Goal: Information Seeking & Learning: Find specific fact

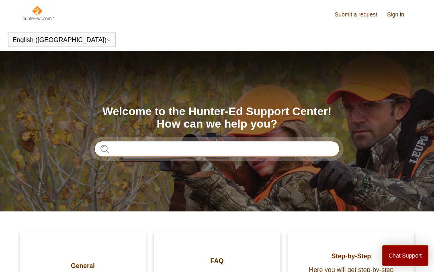
click at [171, 147] on input "Search" at bounding box center [216, 149] width 245 height 16
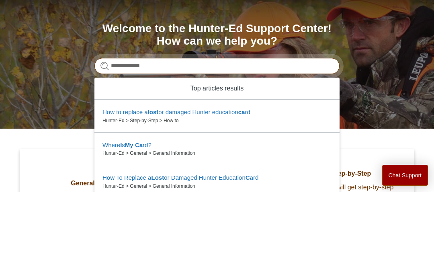
type input "**********"
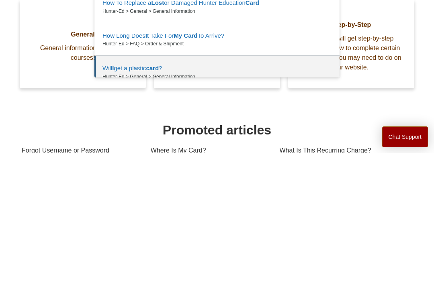
scroll to position [67, 0]
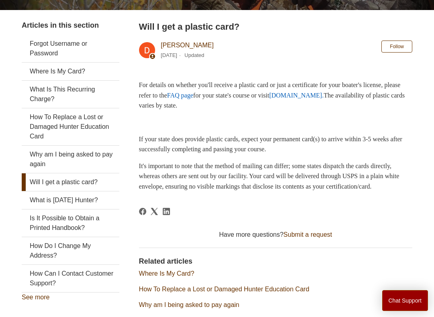
scroll to position [144, 0]
click at [95, 122] on link "How To Replace a Lost or Damaged Hunter Education Card" at bounding box center [71, 127] width 98 height 37
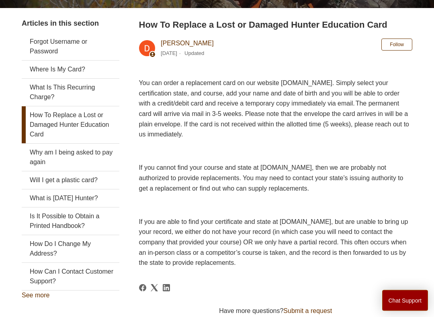
scroll to position [147, 0]
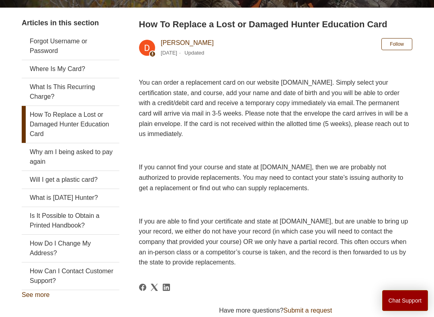
click at [285, 160] on div "You can order a replacement card on our website www.ILostMyCard.com. Simply sel…" at bounding box center [275, 173] width 273 height 190
click at [288, 164] on span "If you cannot find your course and state at ILostMyCard.com, then we are probab…" at bounding box center [271, 177] width 264 height 27
click at [93, 272] on link "How Can I Contact Customer Support?" at bounding box center [71, 276] width 98 height 27
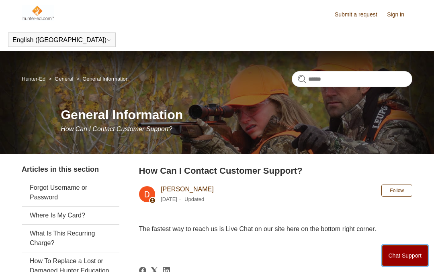
click at [399, 255] on button "Chat Support" at bounding box center [405, 256] width 46 height 21
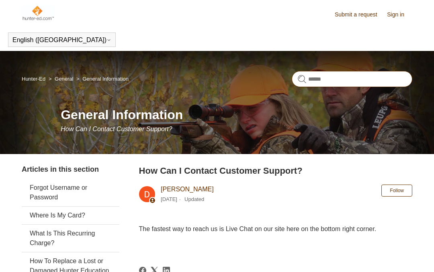
click at [357, 82] on input "Search" at bounding box center [352, 79] width 121 height 16
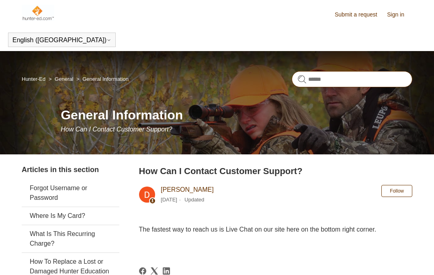
click at [374, 74] on input "Search" at bounding box center [352, 79] width 121 height 16
